Goal: Transaction & Acquisition: Subscribe to service/newsletter

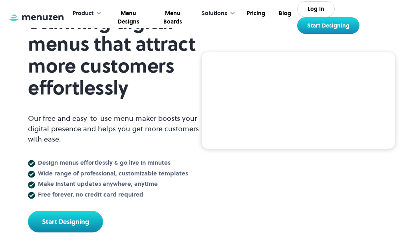
scroll to position [80, 0]
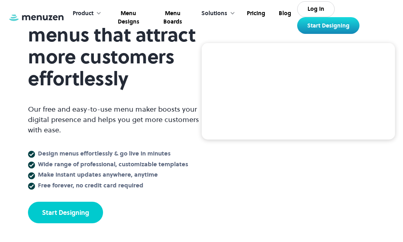
click at [67, 206] on link "Start Designing" at bounding box center [65, 213] width 75 height 22
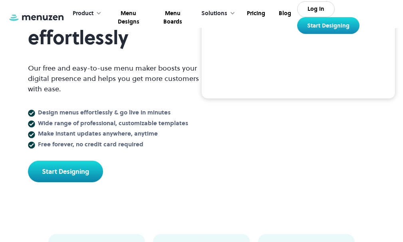
scroll to position [160, 0]
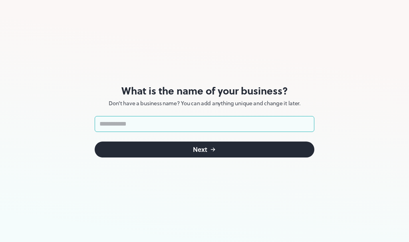
click at [188, 123] on input "text" at bounding box center [205, 124] width 220 height 16
type input "******"
click at [158, 148] on button "Next" at bounding box center [205, 150] width 220 height 16
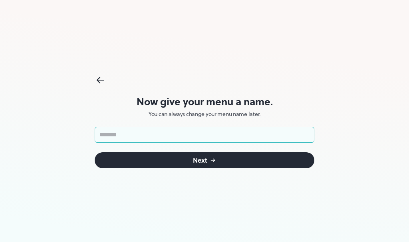
click at [154, 123] on div "Now give your menu a name. You can always change your menu name later. ​ Next" at bounding box center [205, 121] width 220 height 242
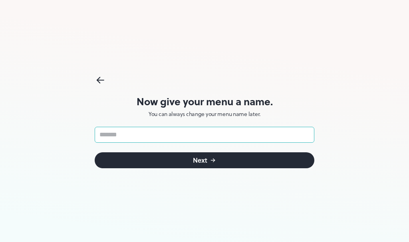
click at [156, 132] on input "text" at bounding box center [205, 135] width 220 height 16
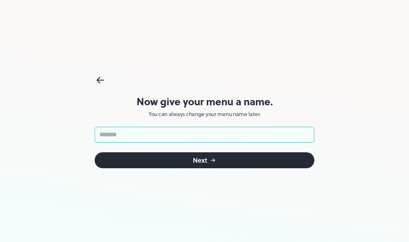
type input "******"
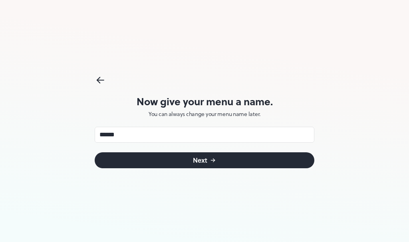
click at [175, 164] on button "Next" at bounding box center [205, 160] width 220 height 16
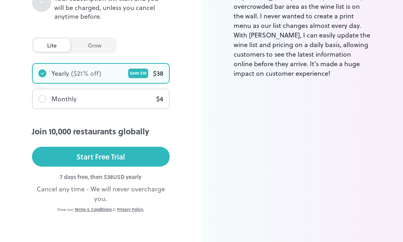
scroll to position [247, 0]
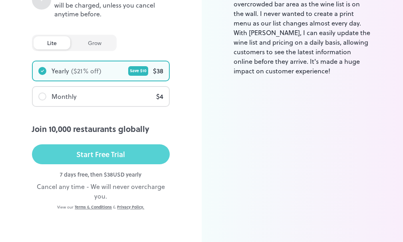
click at [70, 155] on button "Start Free Trial" at bounding box center [101, 154] width 138 height 20
